Goal: Information Seeking & Learning: Get advice/opinions

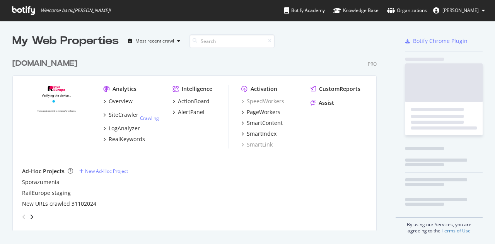
scroll to position [238, 487]
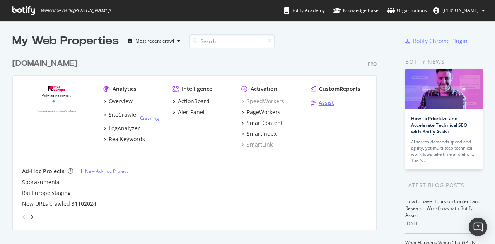
click at [332, 105] on div "Assist" at bounding box center [325, 103] width 15 height 8
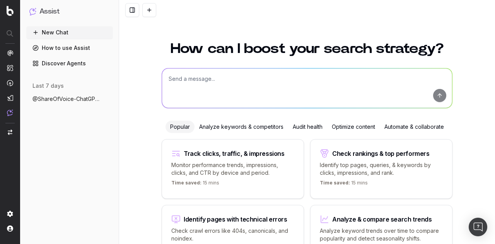
click at [70, 101] on span "@ShareOfVoice-ChatGPT Tell me how Rail E" at bounding box center [66, 99] width 68 height 8
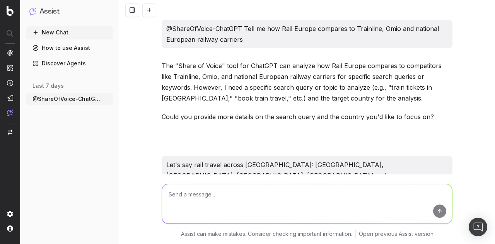
click at [205, 195] on textarea at bounding box center [307, 203] width 290 height 39
paste textarea "Where can I buy train tickets from [GEOGRAPHIC_DATA] to [GEOGRAPHIC_DATA]? What…"
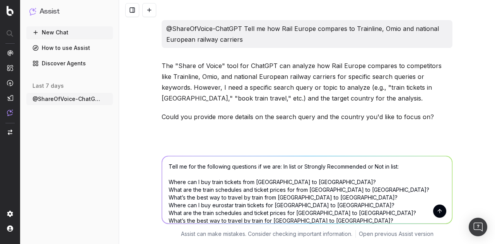
drag, startPoint x: 253, startPoint y: 167, endPoint x: 259, endPoint y: 166, distance: 5.4
click at [259, 166] on textarea "Tell me for the following questions if we are: In list or Strongly Recommended …" at bounding box center [307, 189] width 290 height 67
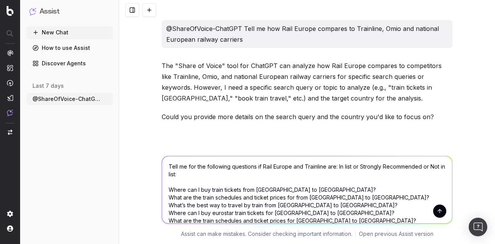
click at [442, 165] on textarea "Tell me for the following questions if Rail Europe and Trainline are: In list o…" at bounding box center [307, 189] width 290 height 67
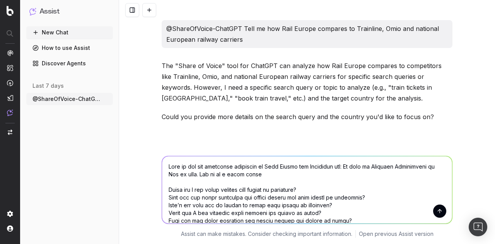
type textarea "Lore ip dol sit ametconse adipiscin el Sedd Eiusmo tem Incididun utl: Et dolo m…"
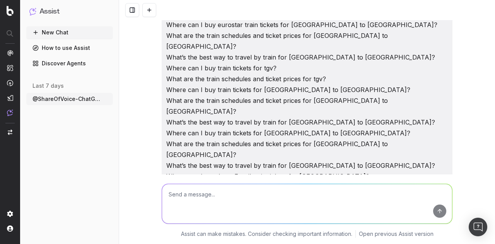
scroll to position [3654, 0]
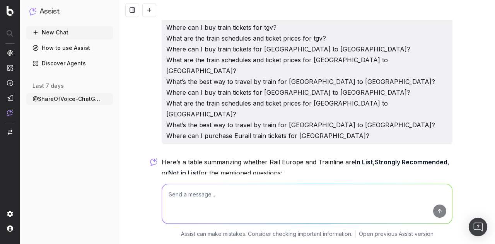
scroll to position [3732, 0]
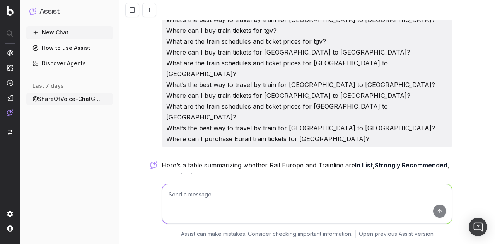
click at [440, 189] on button at bounding box center [445, 196] width 14 height 14
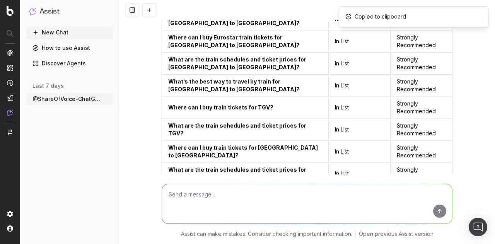
scroll to position [4079, 0]
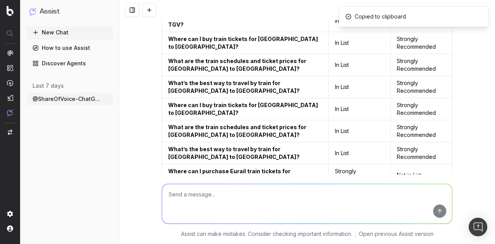
click at [211, 198] on textarea at bounding box center [307, 203] width 290 height 39
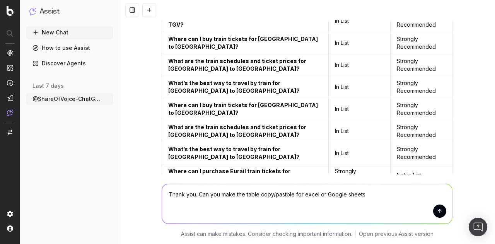
type textarea "Thank you. Can you make the table copy/pastble for excel or Google sheets?"
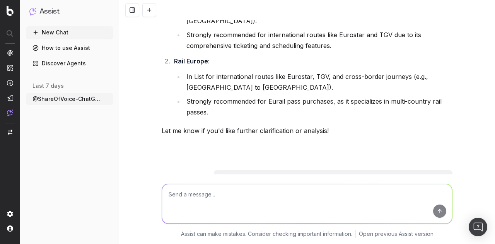
scroll to position [4319, 0]
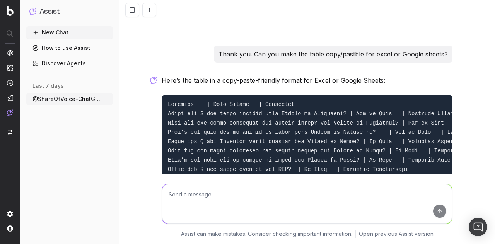
scroll to position [4473, 0]
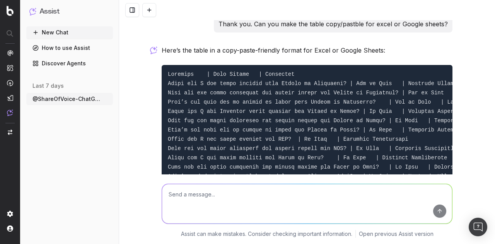
click at [405, 90] on pre at bounding box center [307, 144] width 291 height 158
click at [418, 88] on pre at bounding box center [307, 144] width 291 height 158
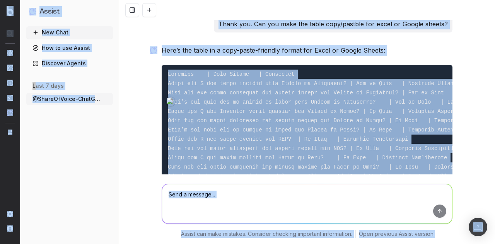
click at [419, 88] on code at bounding box center [346, 143] width 357 height 145
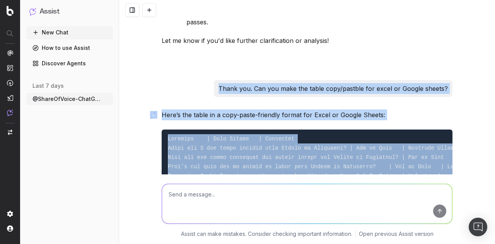
scroll to position [4370, 0]
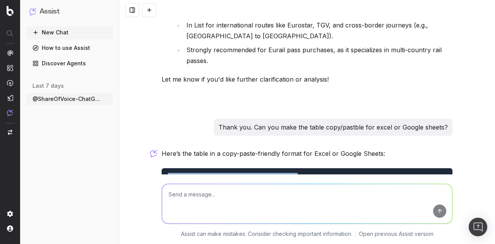
drag, startPoint x: 405, startPoint y: 95, endPoint x: 168, endPoint y: 46, distance: 242.2
click at [167, 168] on pre at bounding box center [307, 247] width 291 height 158
copy code "Loremips | Dolo Sitame | Consectet Adipi eli S doe tempo incidid utla Etdolo ma…"
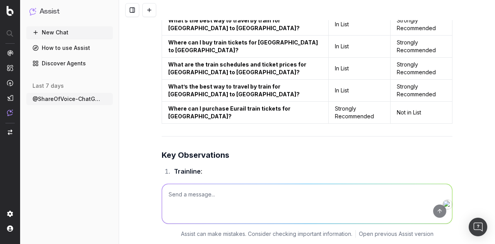
scroll to position [4138, 0]
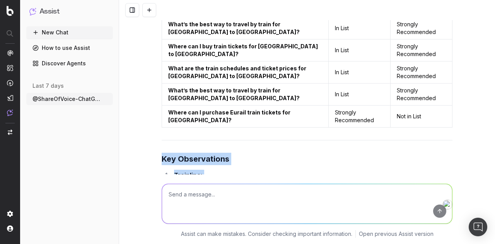
drag, startPoint x: 158, startPoint y: 49, endPoint x: 357, endPoint y: 182, distance: 239.9
click at [357, 182] on div "@ShareOfVoice-ChatGPT Tell me how Rail Europe compares to Trainline, Omio and n…" at bounding box center [307, 122] width 376 height 244
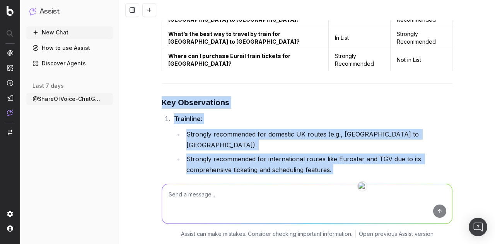
scroll to position [4215, 0]
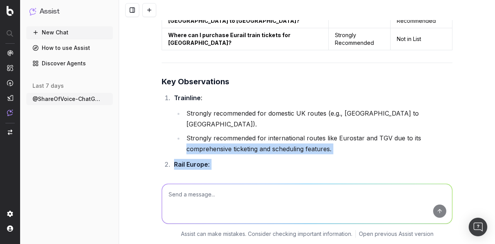
scroll to position [4177, 0]
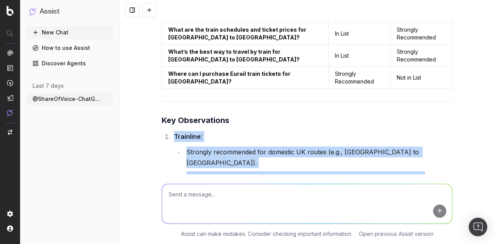
drag, startPoint x: 343, startPoint y: 112, endPoint x: 159, endPoint y: 27, distance: 203.1
copy div "Trainline : Strongly recommended for domestic UK routes (e.g., [GEOGRAPHIC_DATA…"
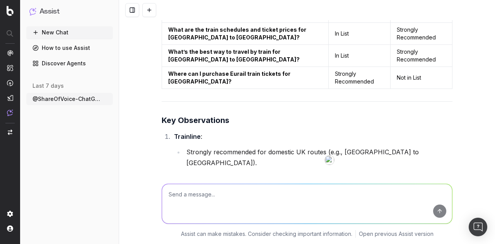
click at [204, 195] on textarea at bounding box center [307, 203] width 290 height 39
copy div "Let me know if you'd like further clarification or analysis!"
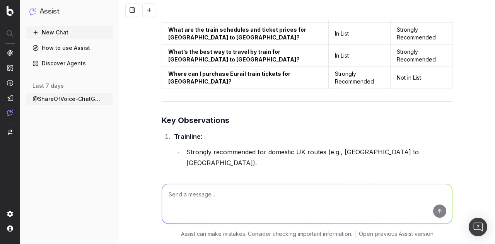
click at [215, 199] on textarea at bounding box center [307, 203] width 290 height 39
paste textarea "Let me know if you'd like further clarification or analysis!"
type textarea "Let me know if you'd like further clarification or analysis! I do"
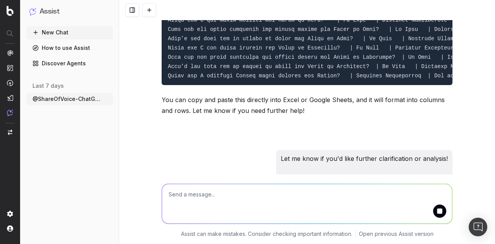
scroll to position [4645, 0]
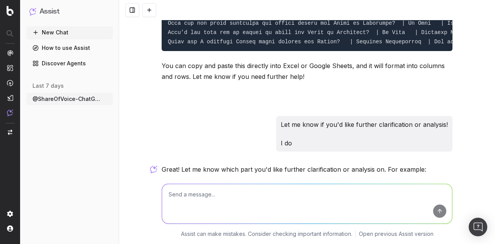
click at [216, 192] on textarea at bounding box center [307, 203] width 290 height 39
type textarea "The first 3"
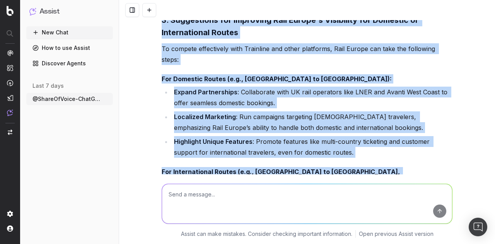
scroll to position [5538, 0]
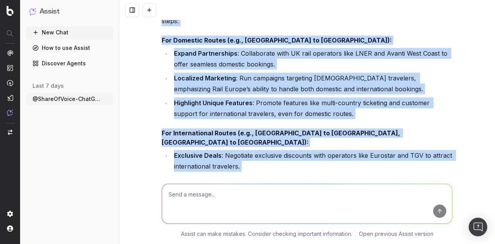
drag, startPoint x: 155, startPoint y: 102, endPoint x: 366, endPoint y: 145, distance: 215.3
click at [366, 145] on div "@ShareOfVoice-ChatGPT Tell me how Rail Europe compares to Trainline, Omio and n…" at bounding box center [307, 122] width 376 height 244
copy div "1. Why Rail Europe is Not Strongly Recommended for Certain Routes? Rail Europe …"
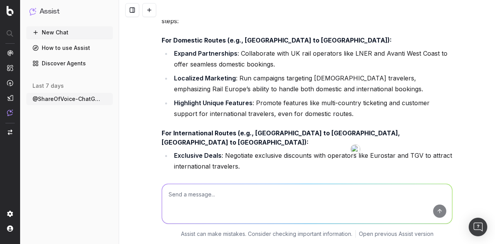
click at [252, 194] on textarea at bounding box center [307, 203] width 290 height 39
type textarea "Ц"
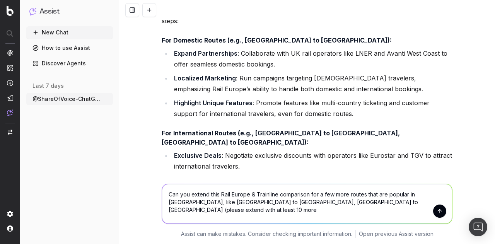
type textarea "Can you extend this Rail Europe & Trainline comparison for a few more routes th…"
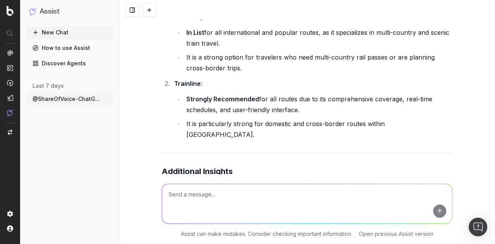
scroll to position [6943, 0]
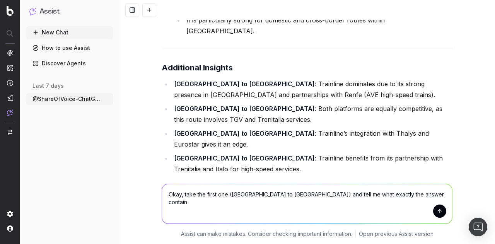
type textarea "Okay, take the first one ([GEOGRAPHIC_DATA] to [GEOGRAPHIC_DATA]) and tell me w…"
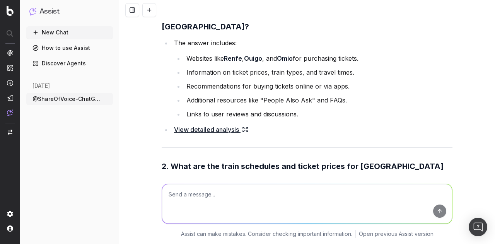
scroll to position [7543, 0]
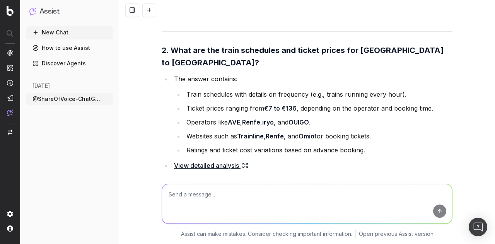
click at [194, 200] on textarea at bounding box center [307, 203] width 290 height 39
type textarea "Б"
click at [189, 194] on textarea "You said rail Europe was in list. I don't see it" at bounding box center [307, 203] width 290 height 39
click at [322, 201] on textarea "You said Rail Europe was in list. I don't see it" at bounding box center [307, 203] width 290 height 39
type textarea "You said Rail Europe was in list. I don't see it in the answer"
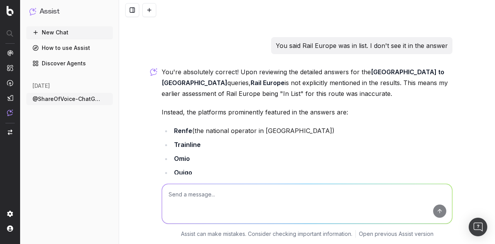
scroll to position [8088, 0]
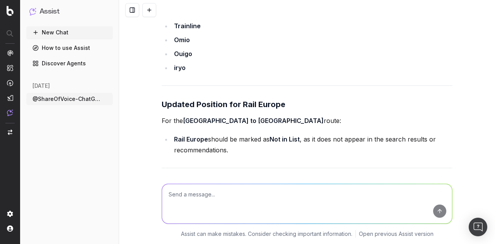
click at [169, 197] on textarea at bounding box center [307, 203] width 290 height 39
type textarea "In this case, can you redo the search with the rest of the routes?"
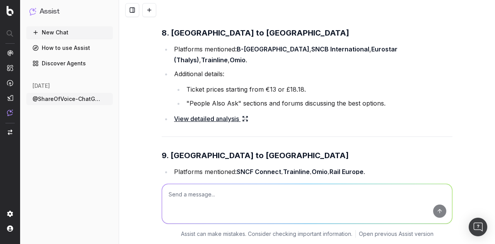
scroll to position [9554, 0]
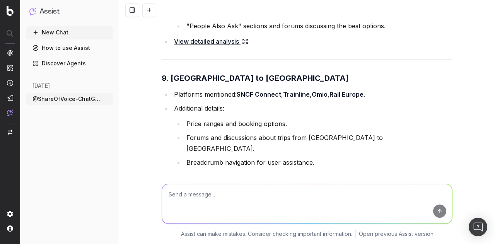
click at [215, 202] on textarea at bounding box center [307, 203] width 290 height 39
